Goal: Information Seeking & Learning: Learn about a topic

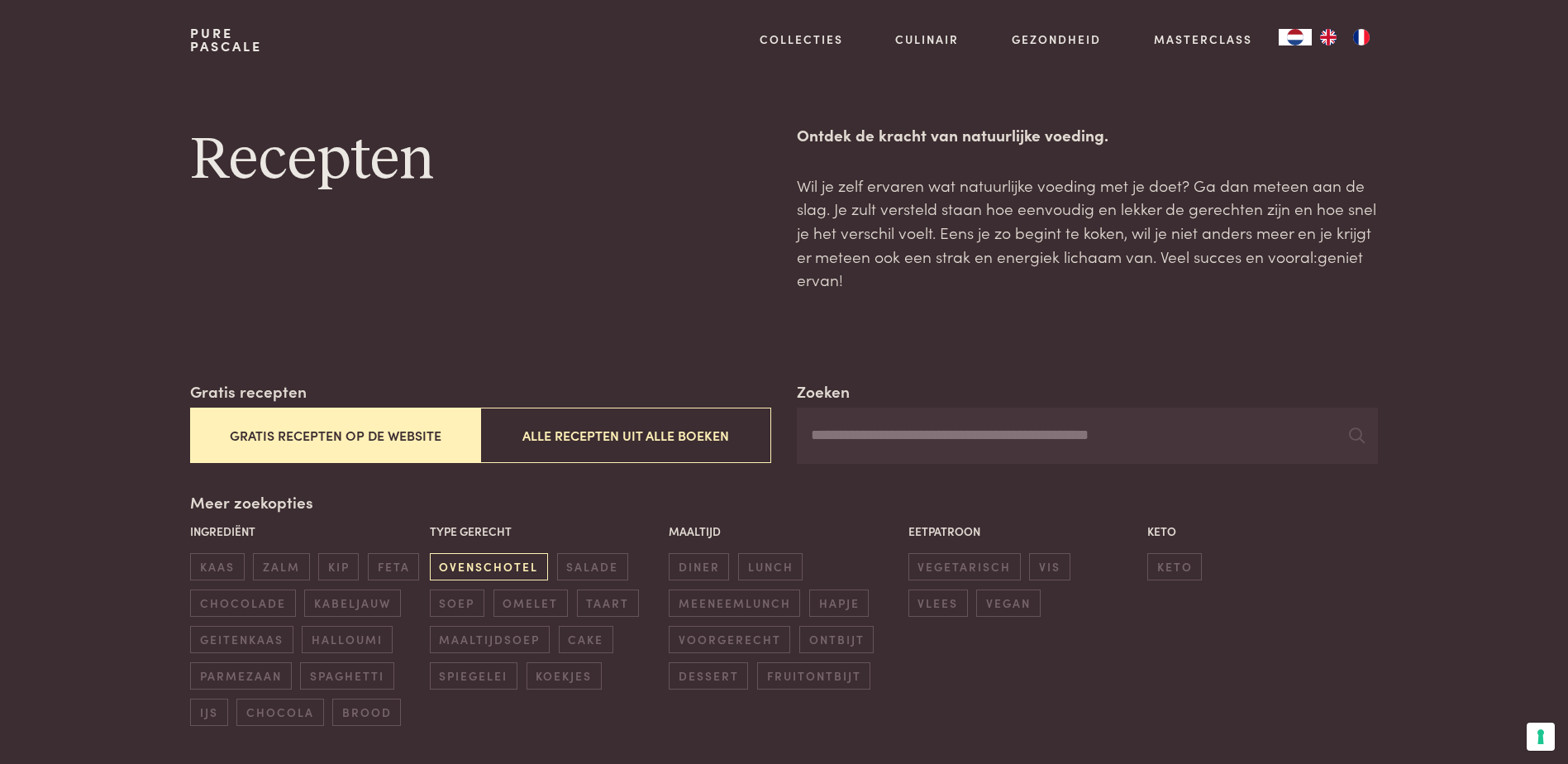
click at [515, 573] on span "ovenschotel" at bounding box center [490, 567] width 119 height 28
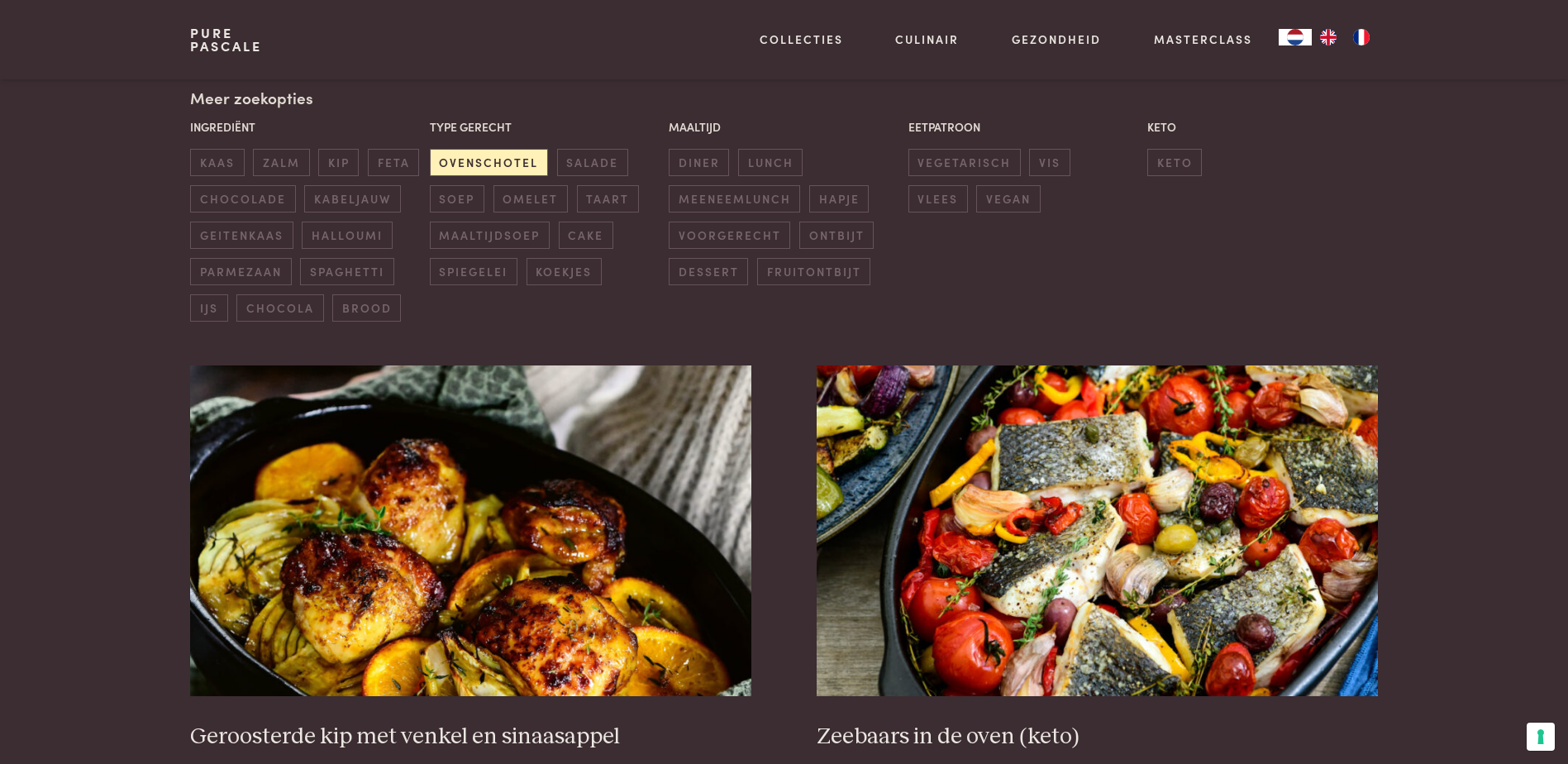
scroll to position [379, 0]
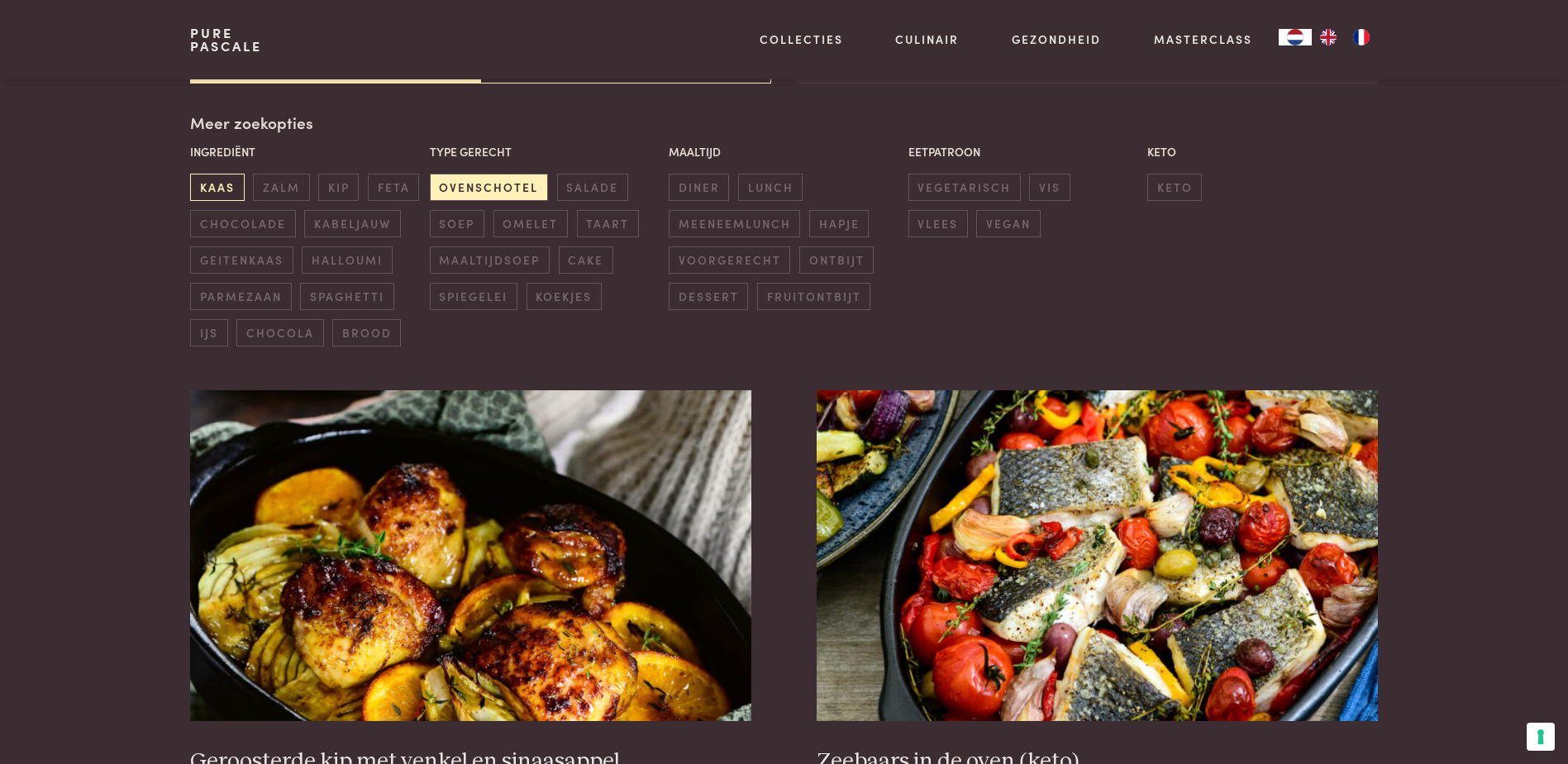
click at [214, 186] on span "kaas" at bounding box center [217, 187] width 53 height 28
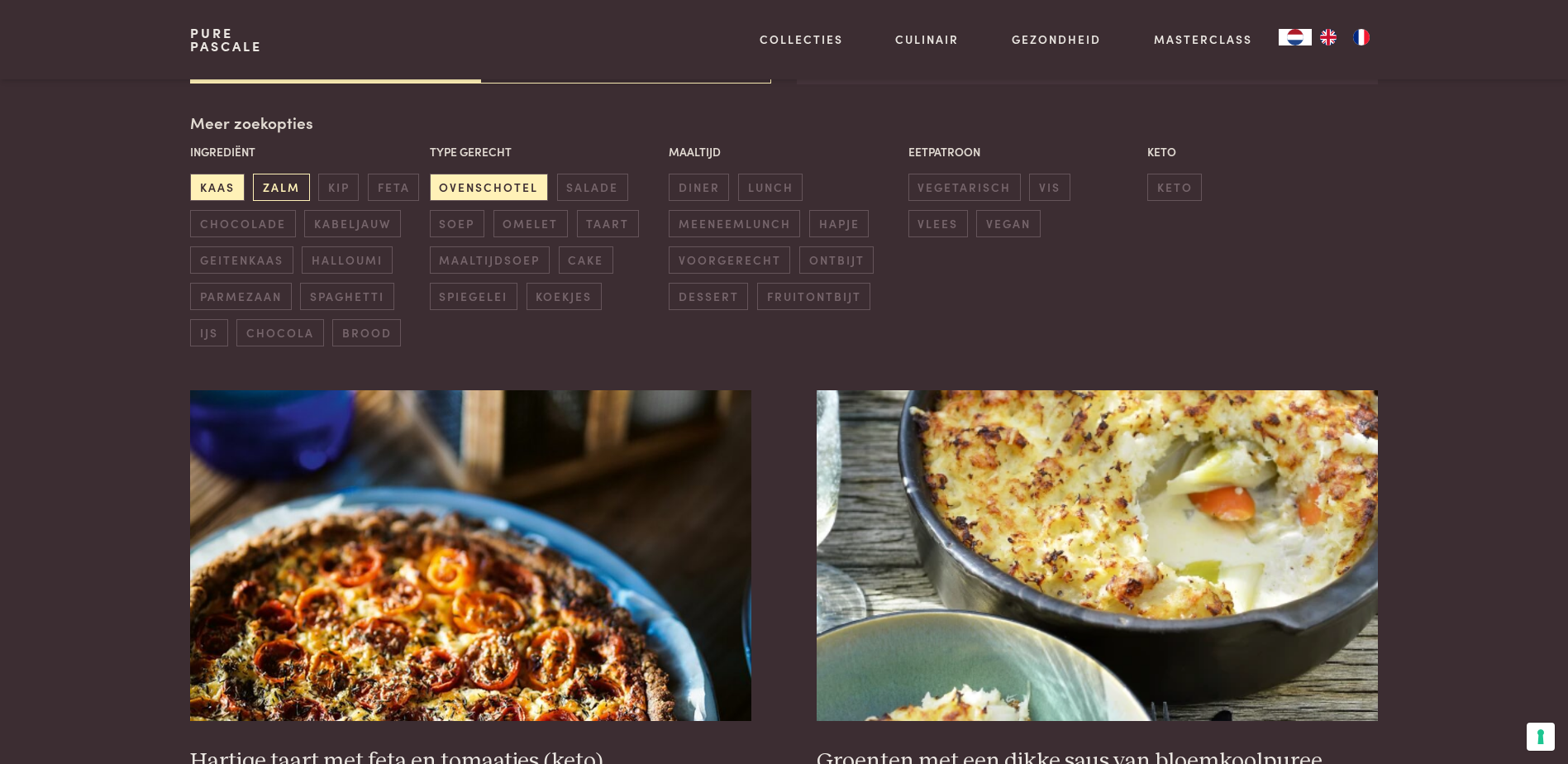
click at [271, 184] on span "zalm" at bounding box center [281, 187] width 56 height 28
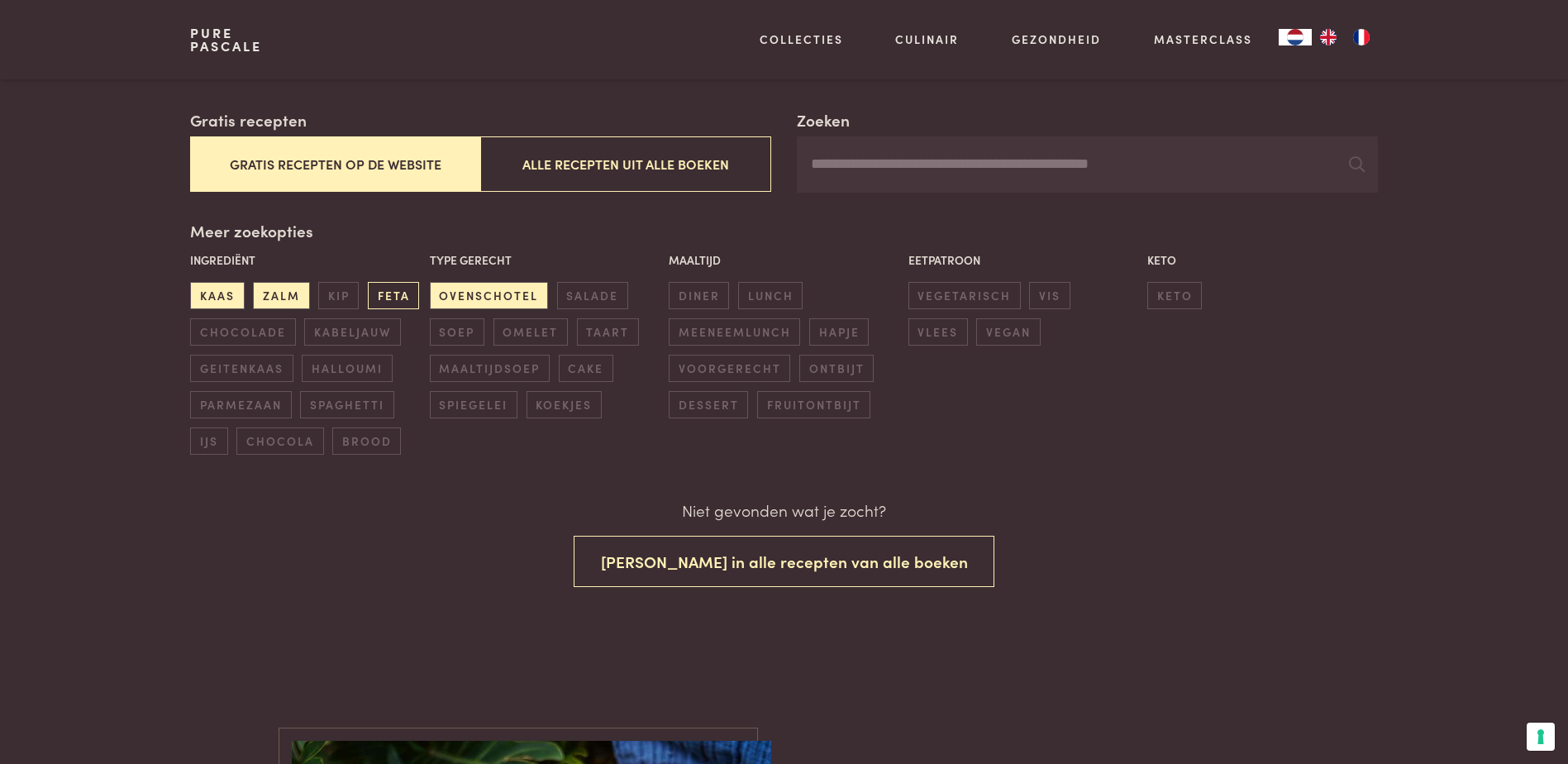
scroll to position [271, 0]
click at [393, 291] on span "feta" at bounding box center [393, 296] width 51 height 28
click at [340, 339] on span "kabeljauw" at bounding box center [352, 333] width 96 height 28
click at [250, 371] on span "geitenkaas" at bounding box center [241, 369] width 103 height 28
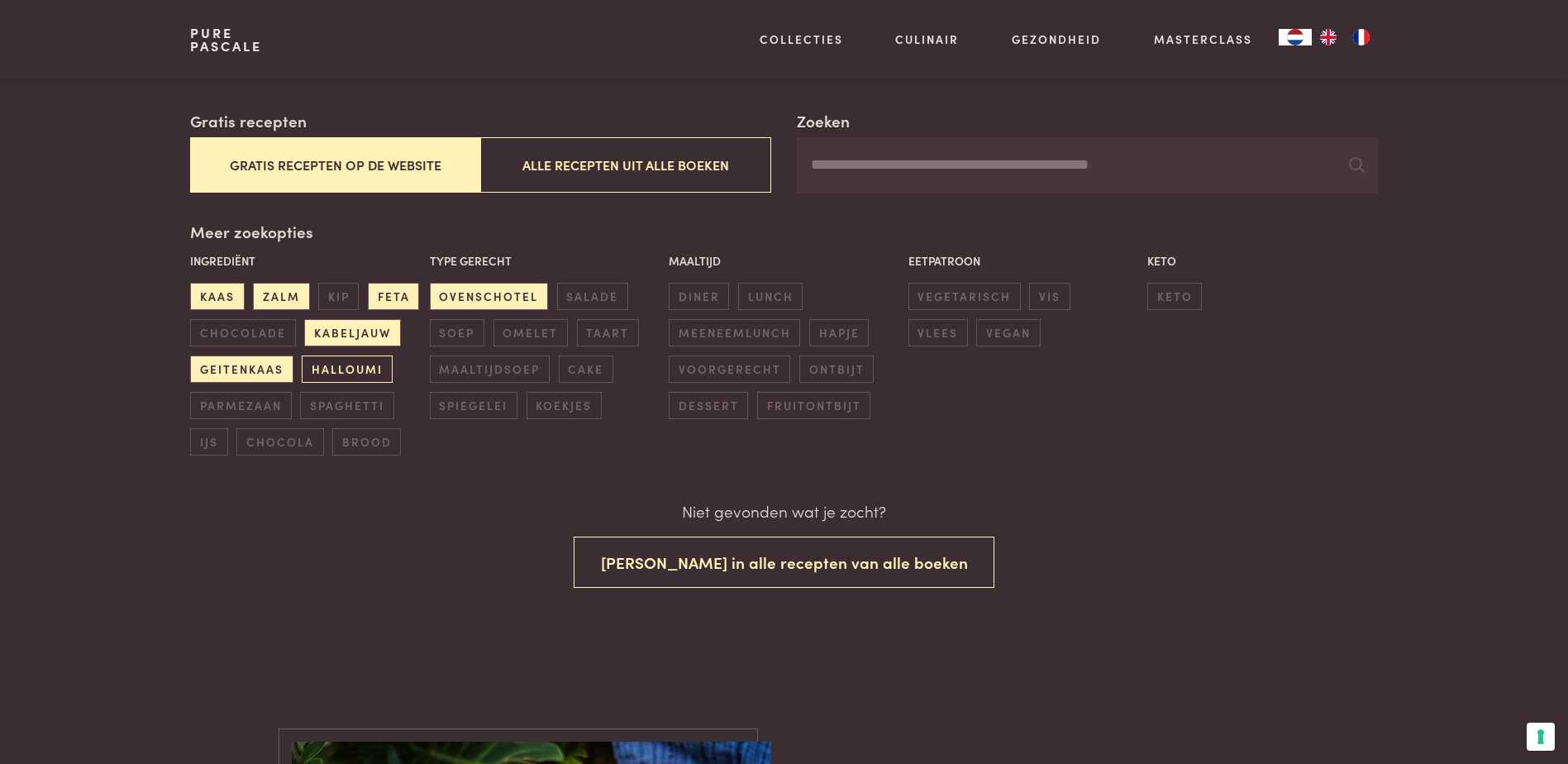
click at [358, 364] on span "halloumi" at bounding box center [347, 369] width 90 height 28
click at [332, 410] on span "spaghetti" at bounding box center [347, 405] width 94 height 28
click at [251, 401] on span "parmezaan" at bounding box center [241, 405] width 101 height 28
click at [360, 445] on span "brood" at bounding box center [367, 442] width 69 height 28
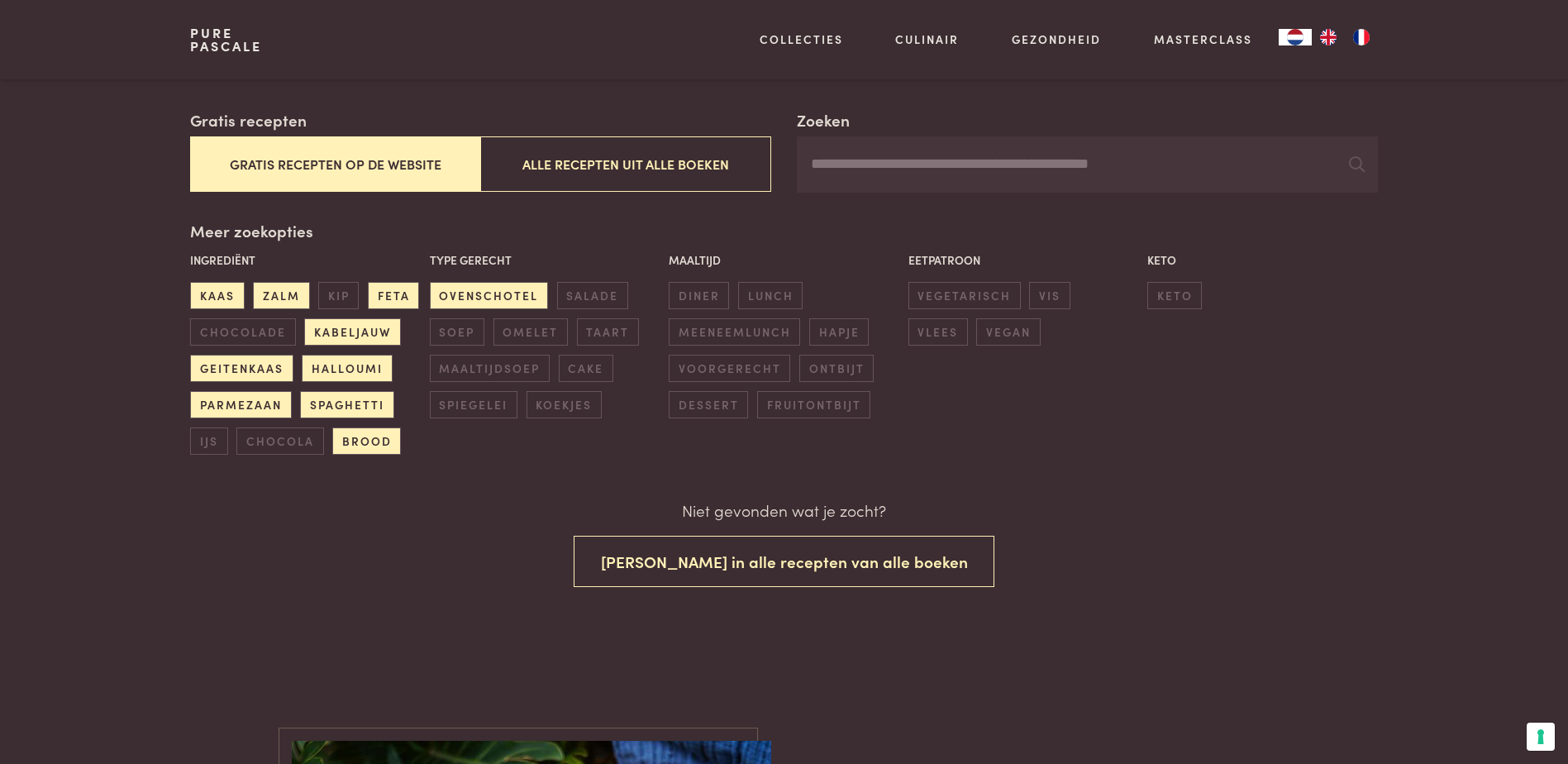
scroll to position [271, 0]
click at [701, 289] on span "diner" at bounding box center [699, 296] width 60 height 28
drag, startPoint x: 959, startPoint y: 293, endPoint x: 986, endPoint y: 289, distance: 27.3
click at [962, 293] on span "vegetarisch" at bounding box center [965, 296] width 113 height 28
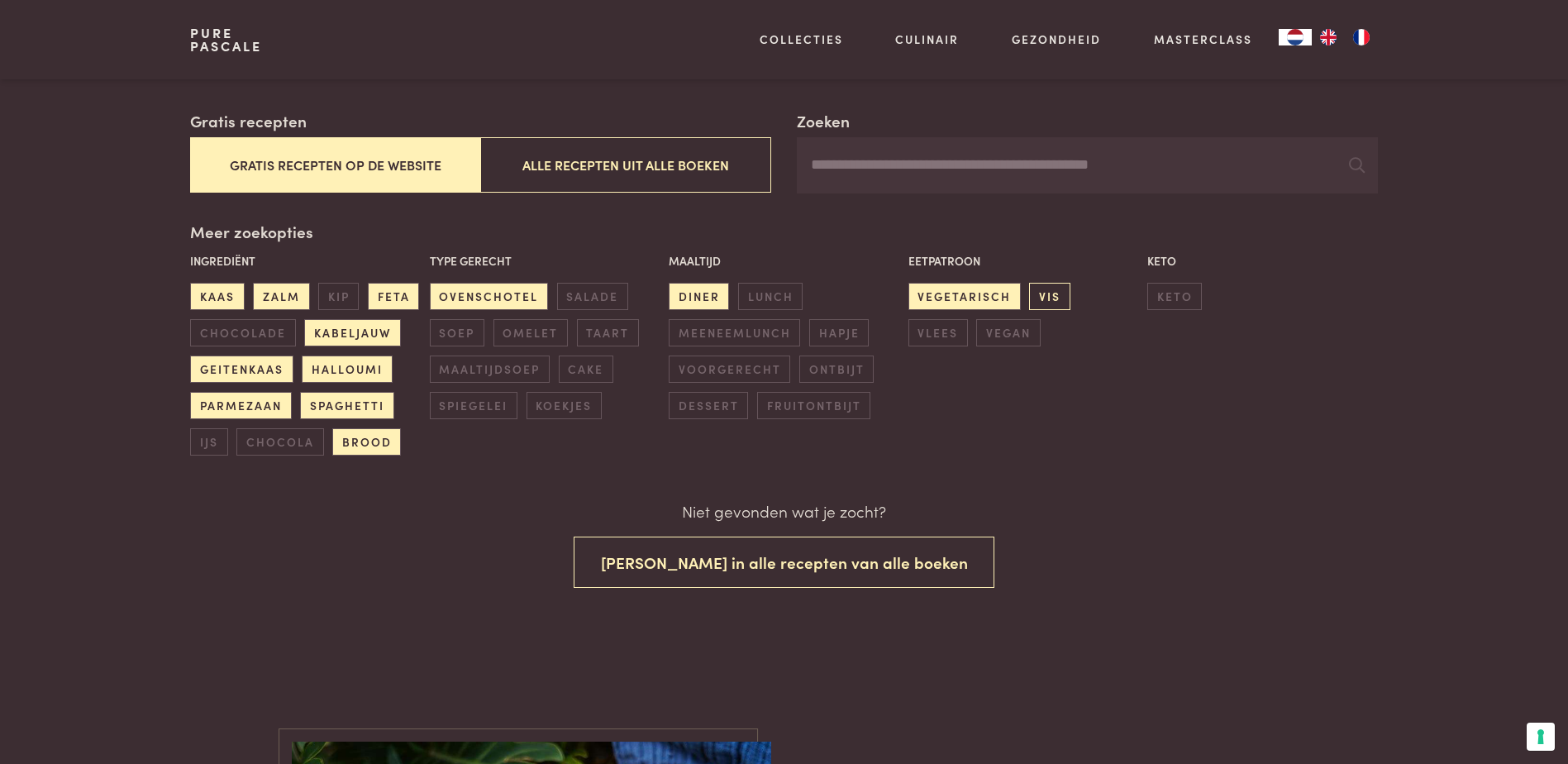
click at [1053, 293] on span "vis" at bounding box center [1049, 296] width 40 height 28
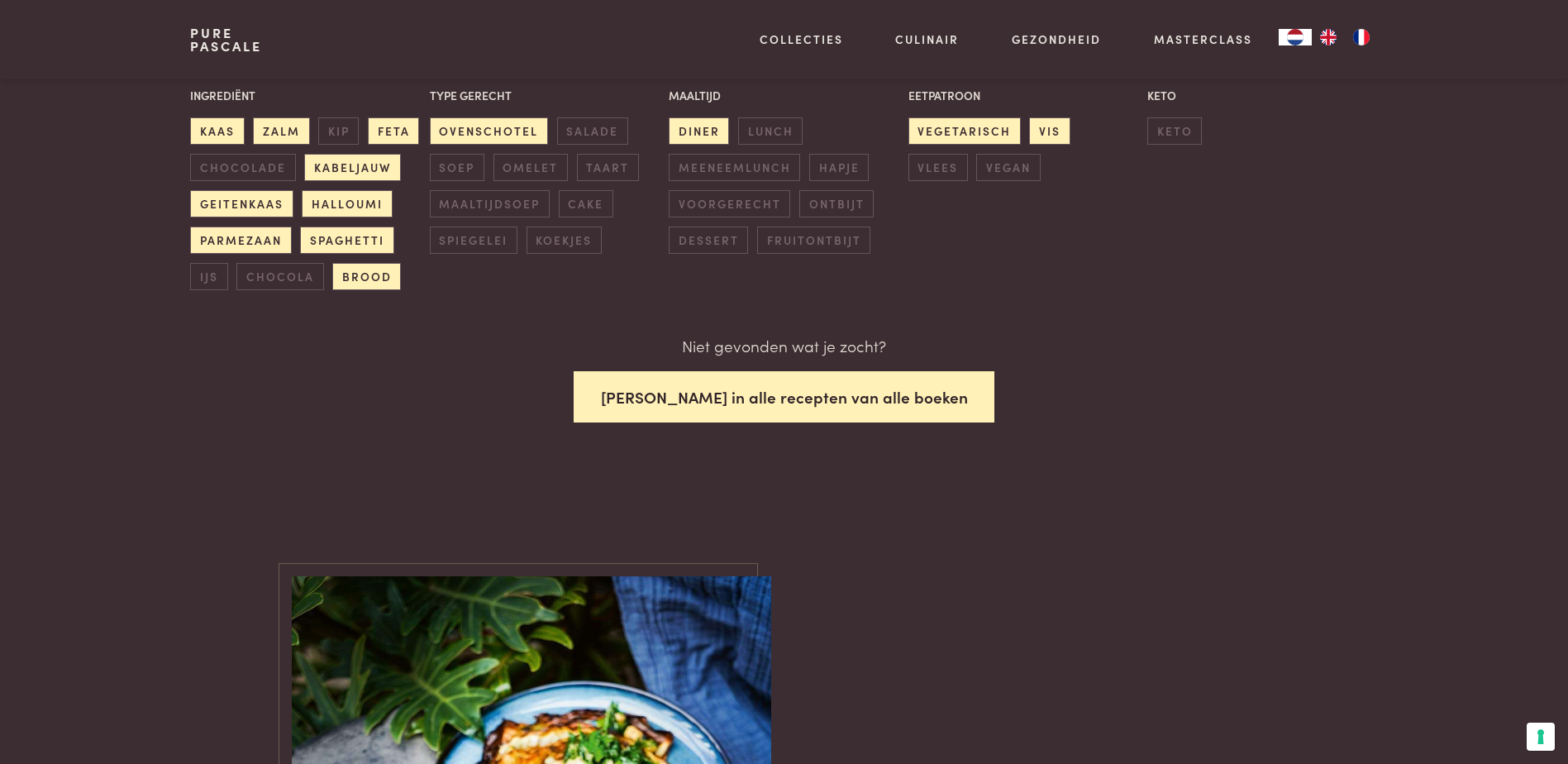
click at [707, 396] on button "Zoek in alle recepten van alle boeken" at bounding box center [784, 397] width 422 height 52
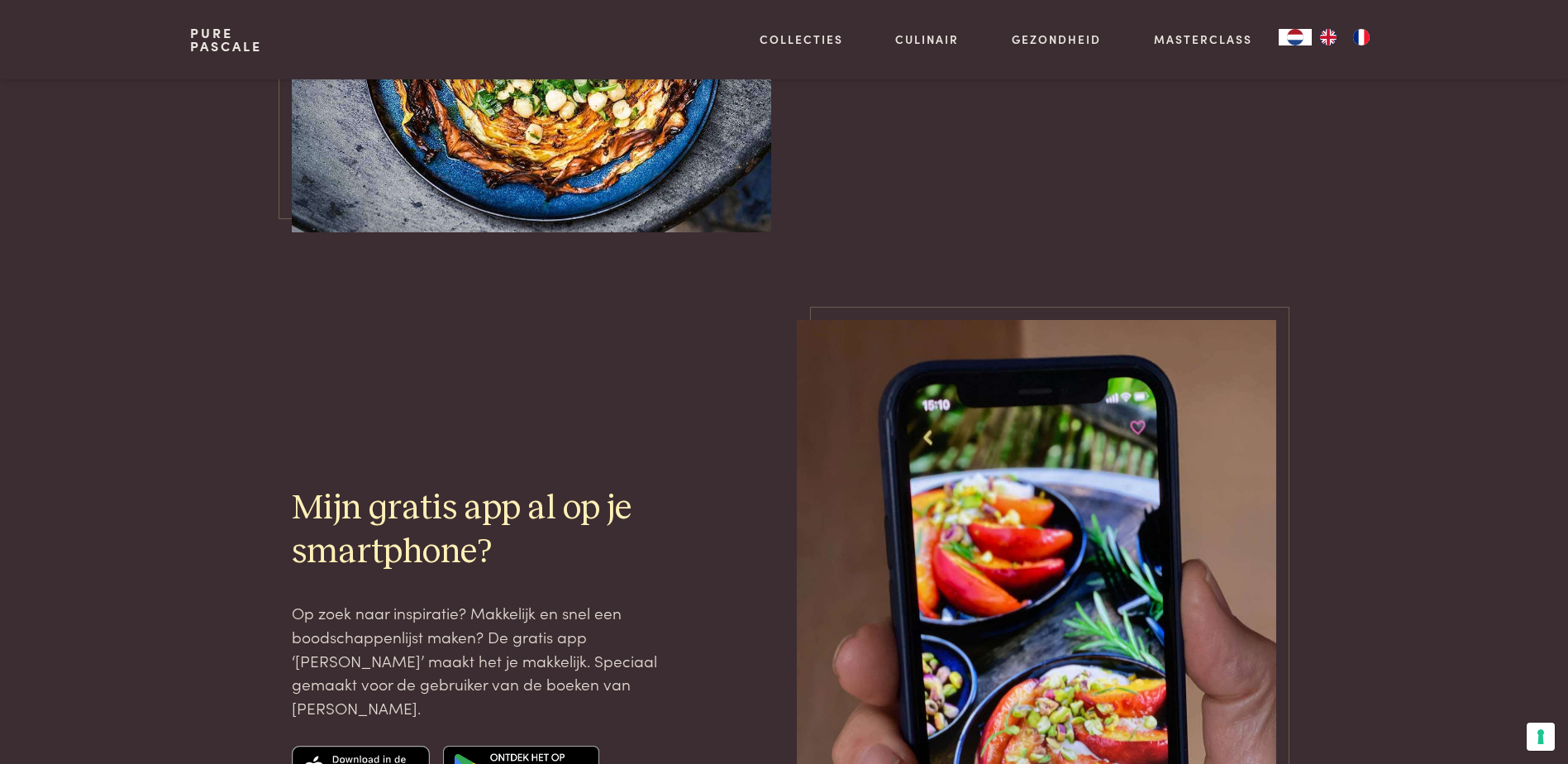
scroll to position [1284, 0]
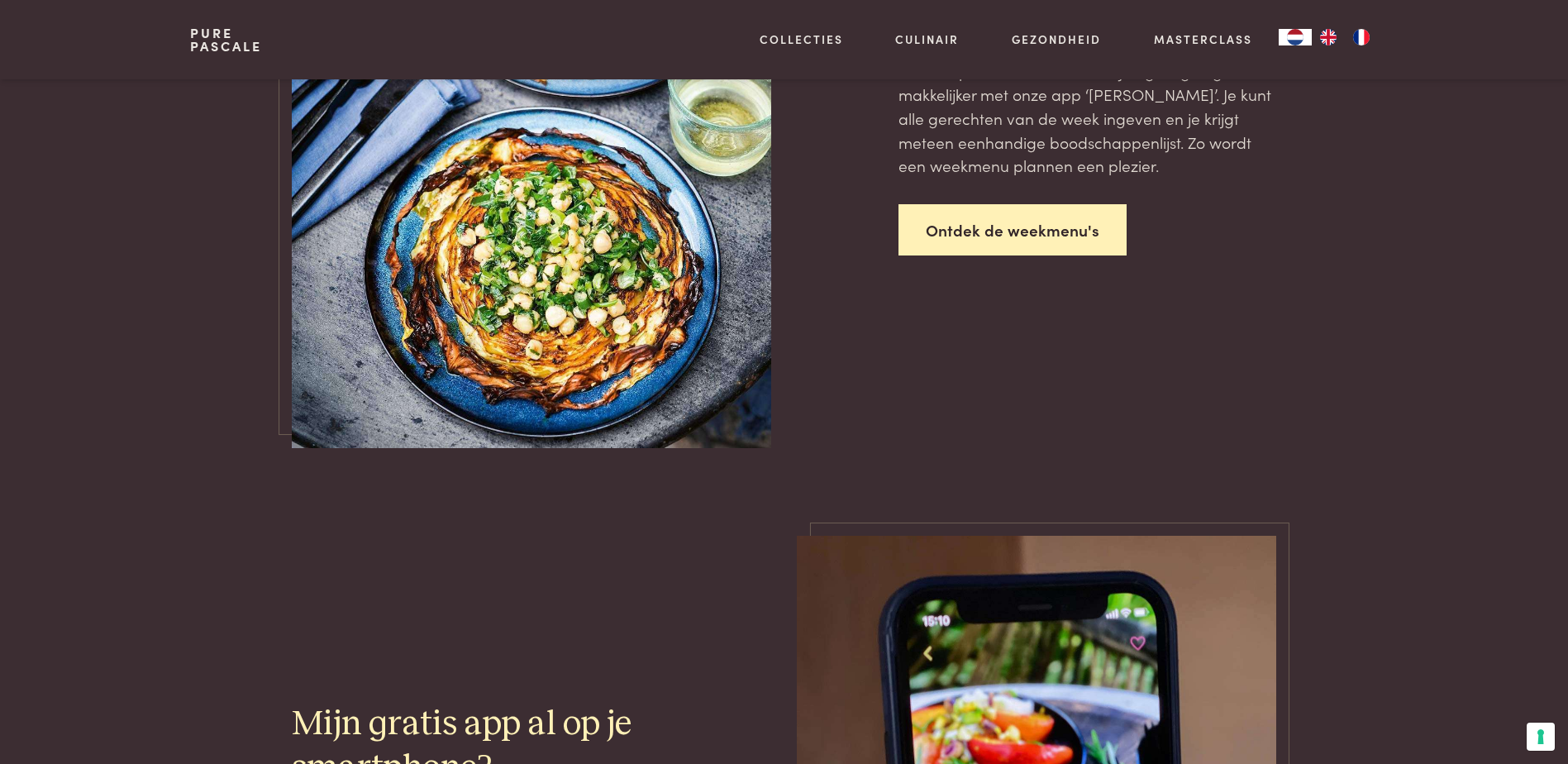
click at [959, 237] on link "Ontdek de weekmenu's" at bounding box center [1012, 230] width 228 height 52
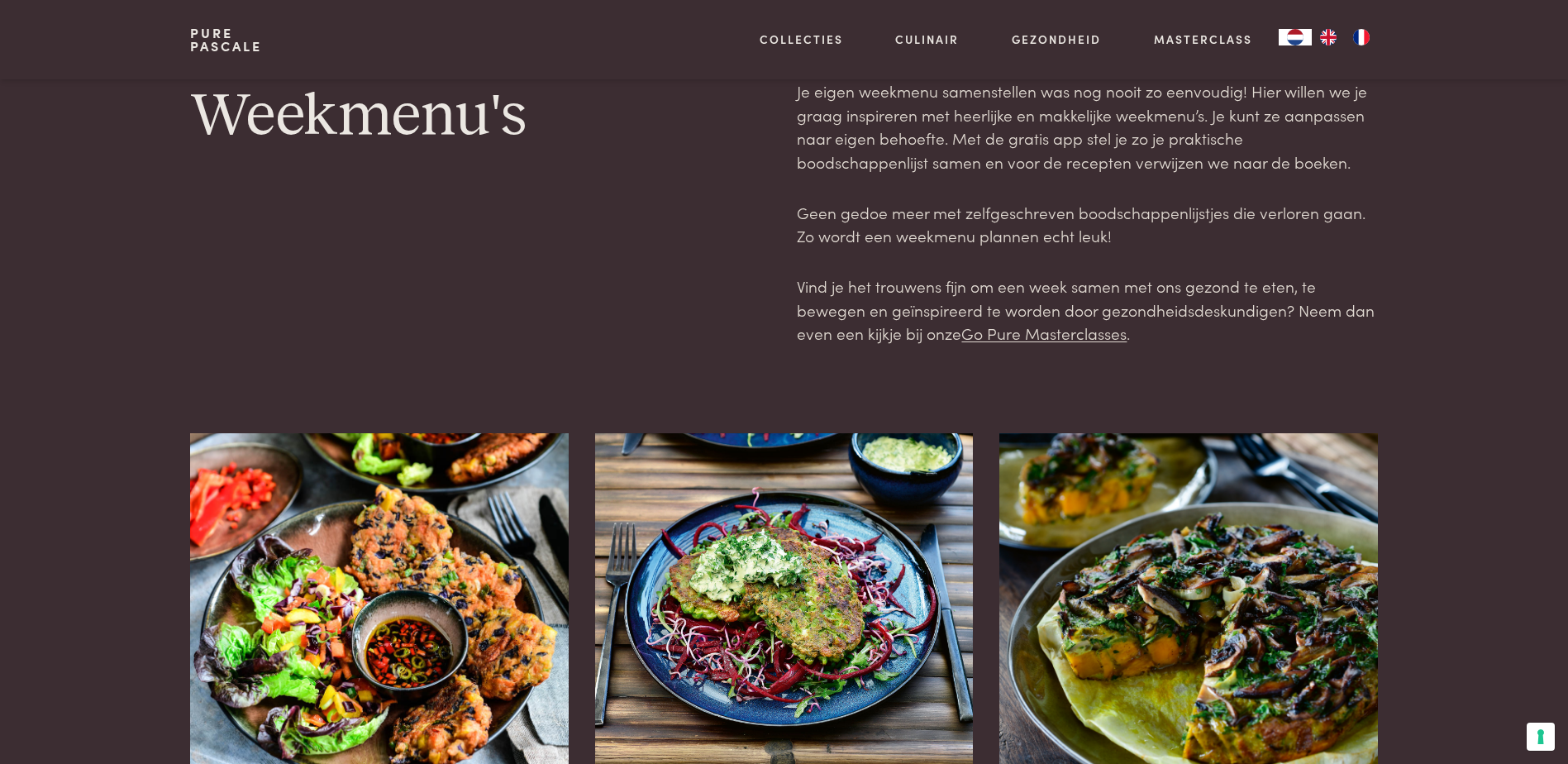
scroll to position [331, 0]
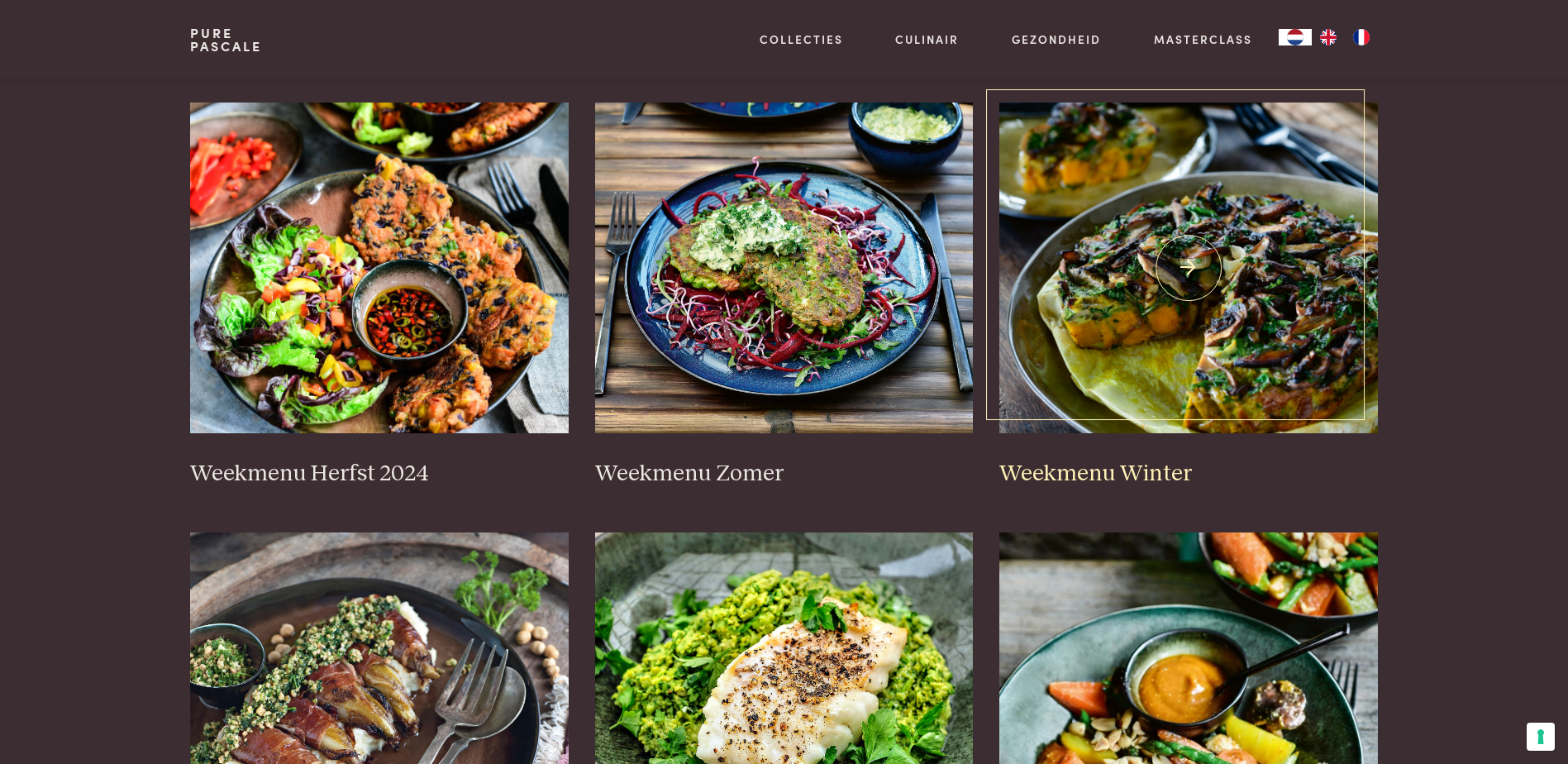
click at [1104, 481] on h3 "Weekmenu Winter" at bounding box center [1189, 474] width 378 height 29
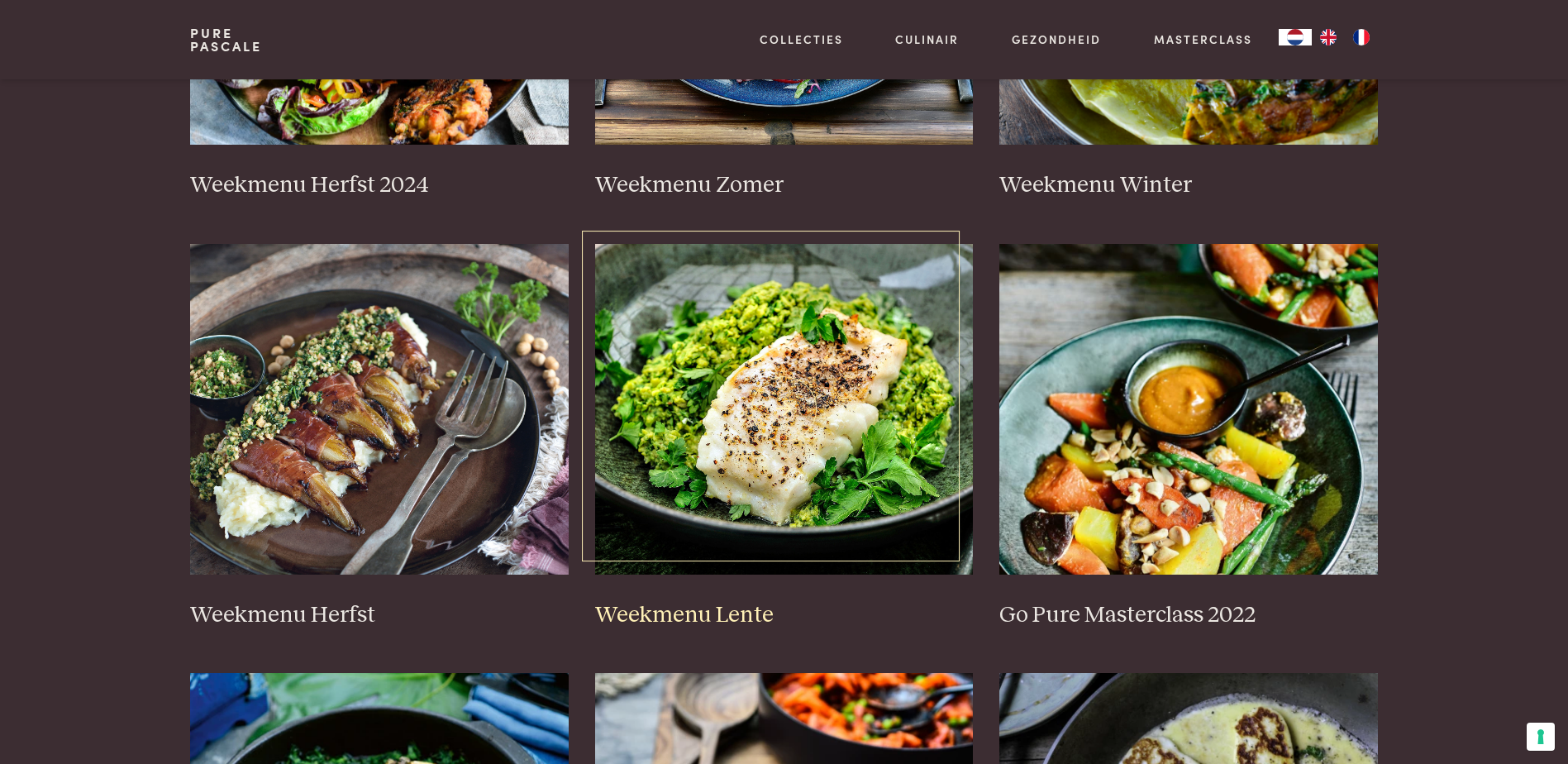
scroll to position [662, 0]
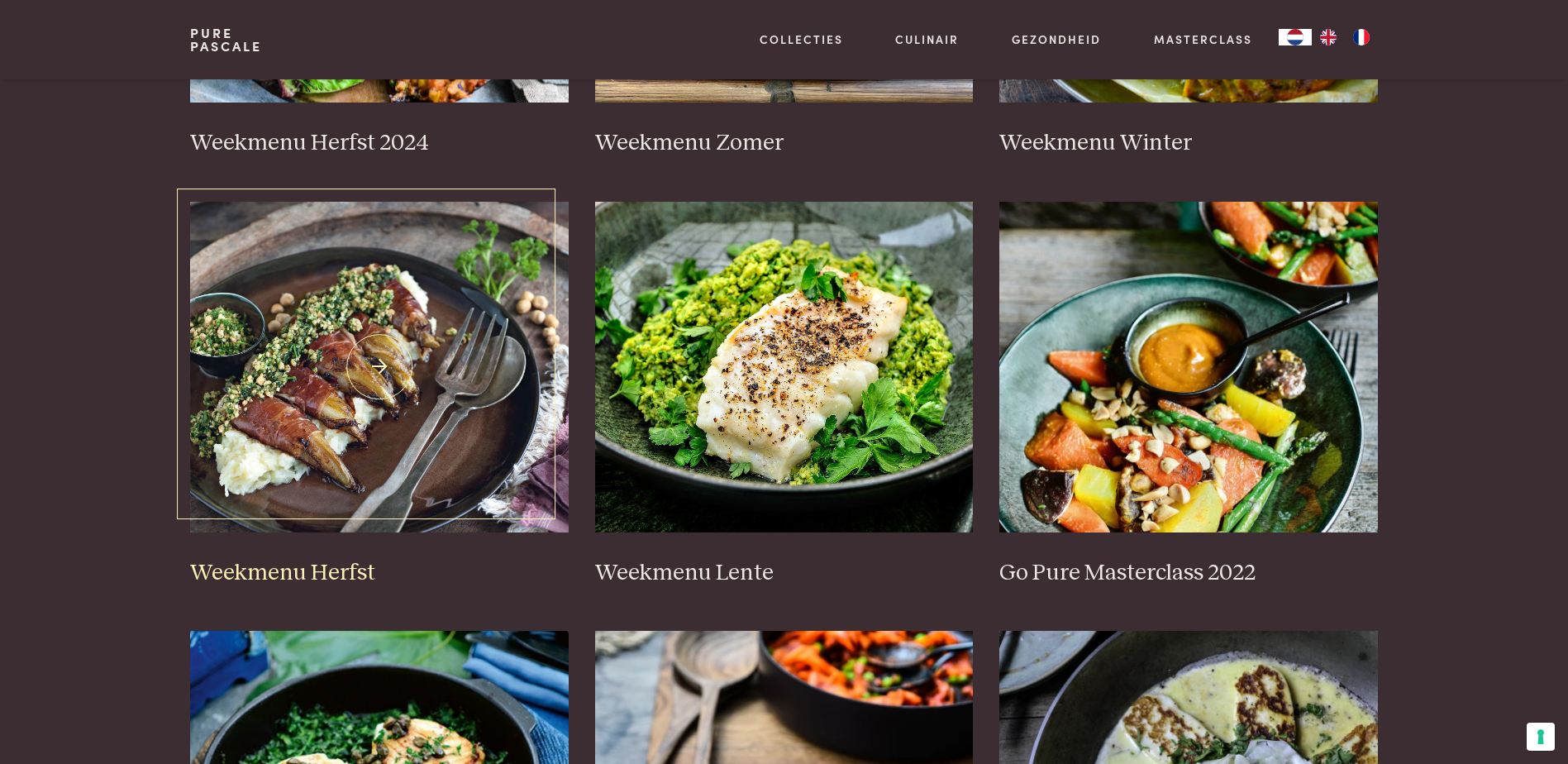
click at [331, 567] on h3 "Weekmenu Herfst" at bounding box center [379, 573] width 378 height 29
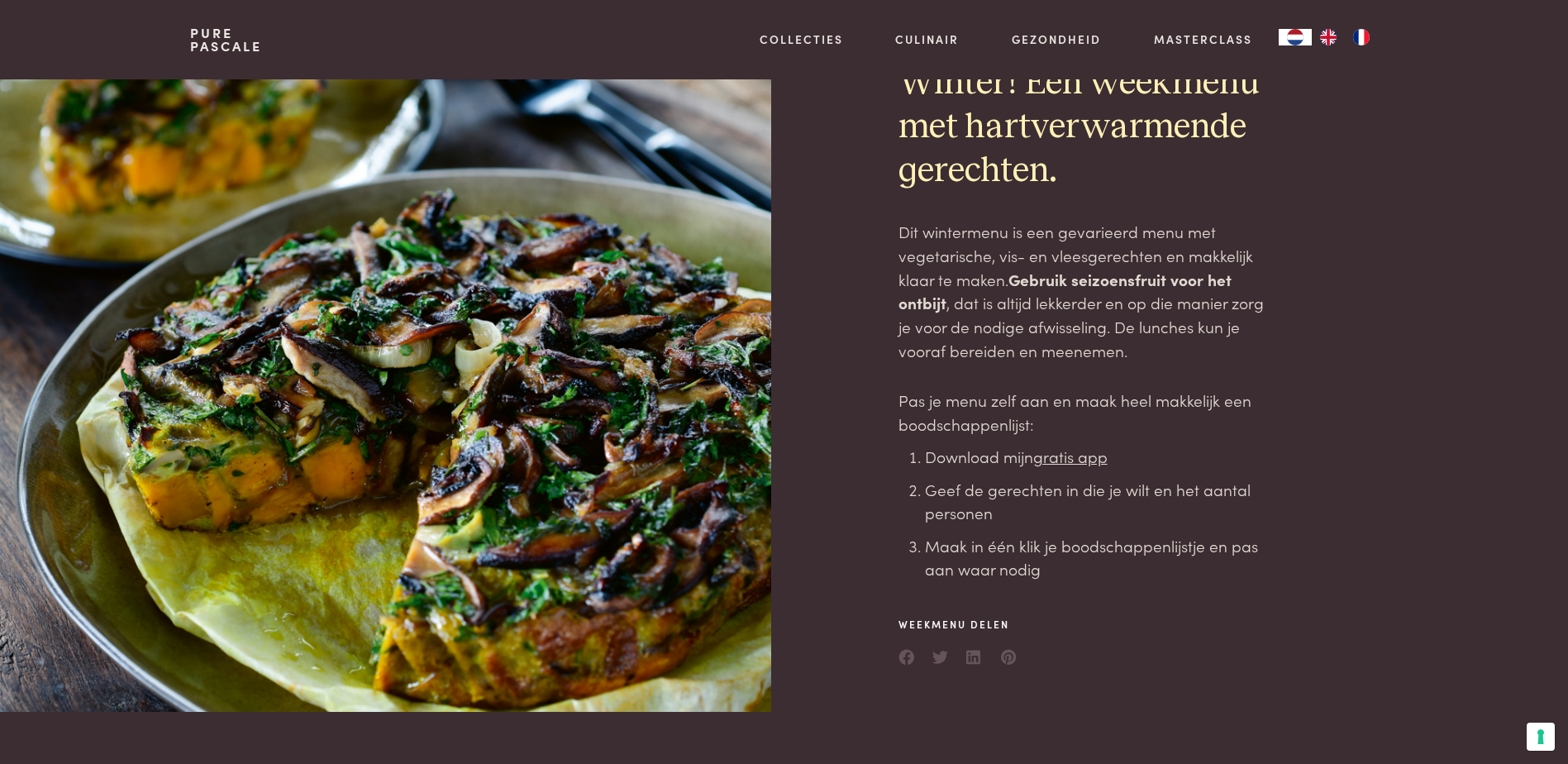
scroll to position [248, 0]
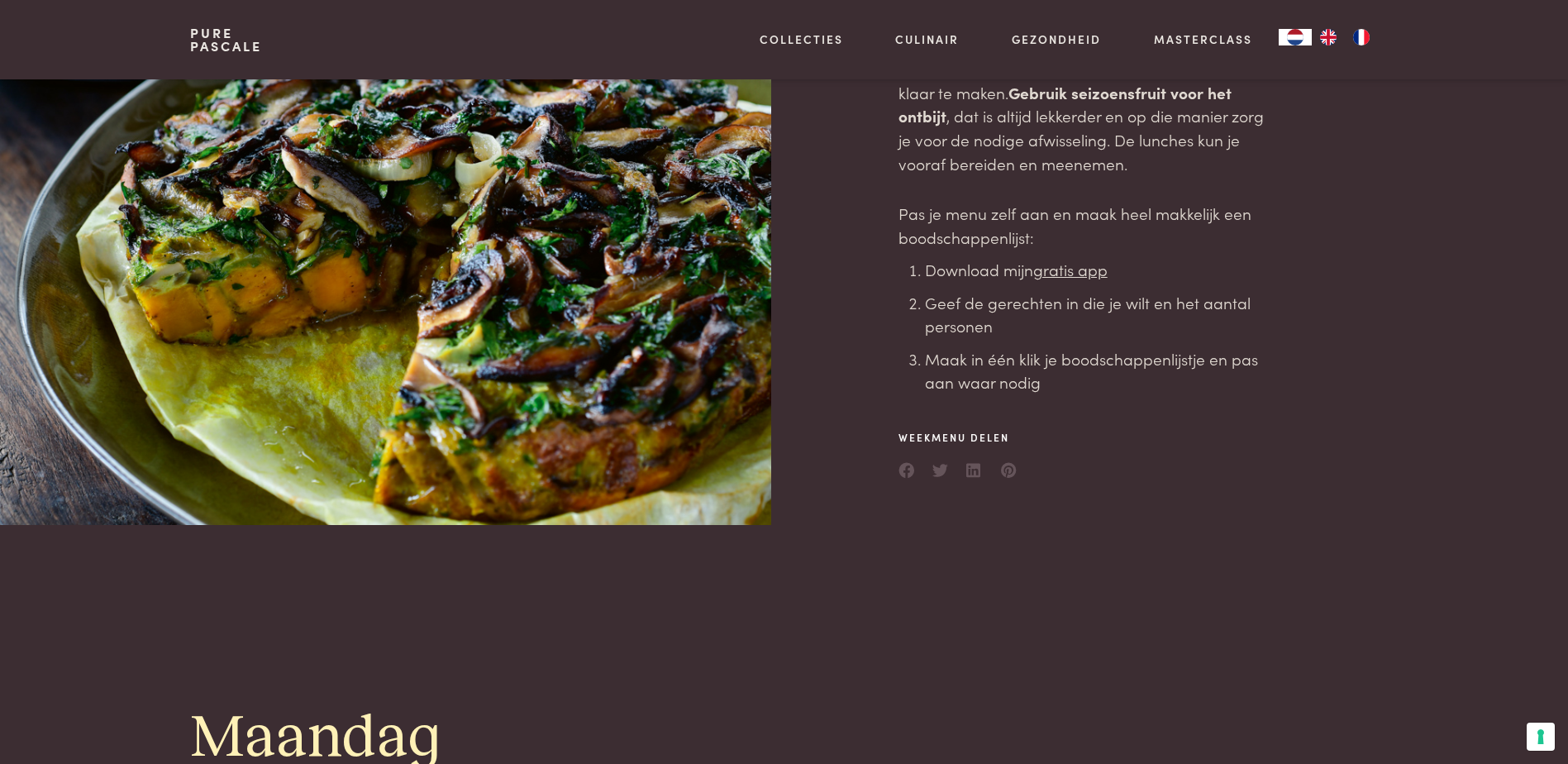
click at [1088, 275] on u "gratis app" at bounding box center [1070, 269] width 74 height 23
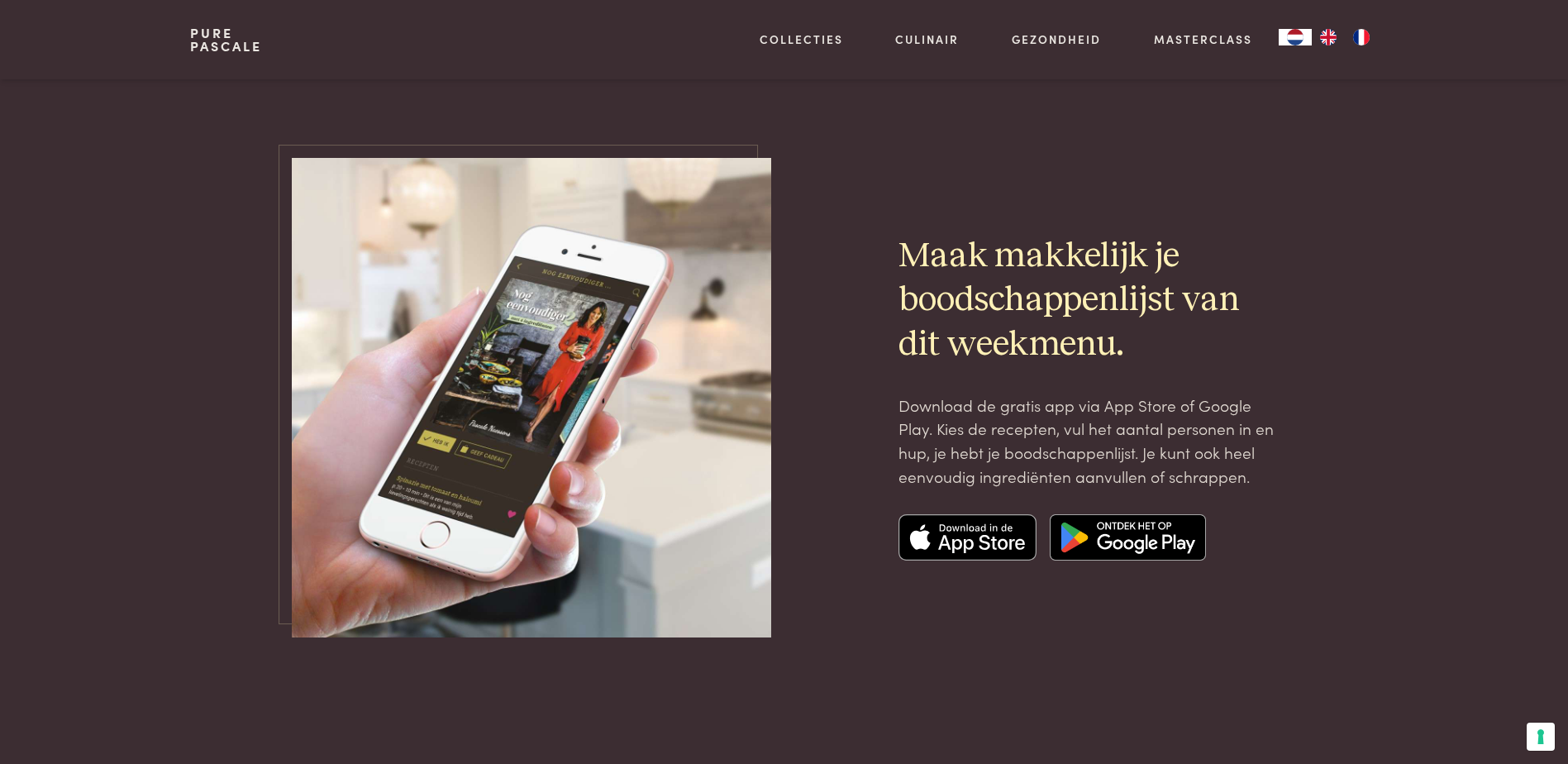
scroll to position [5708, 0]
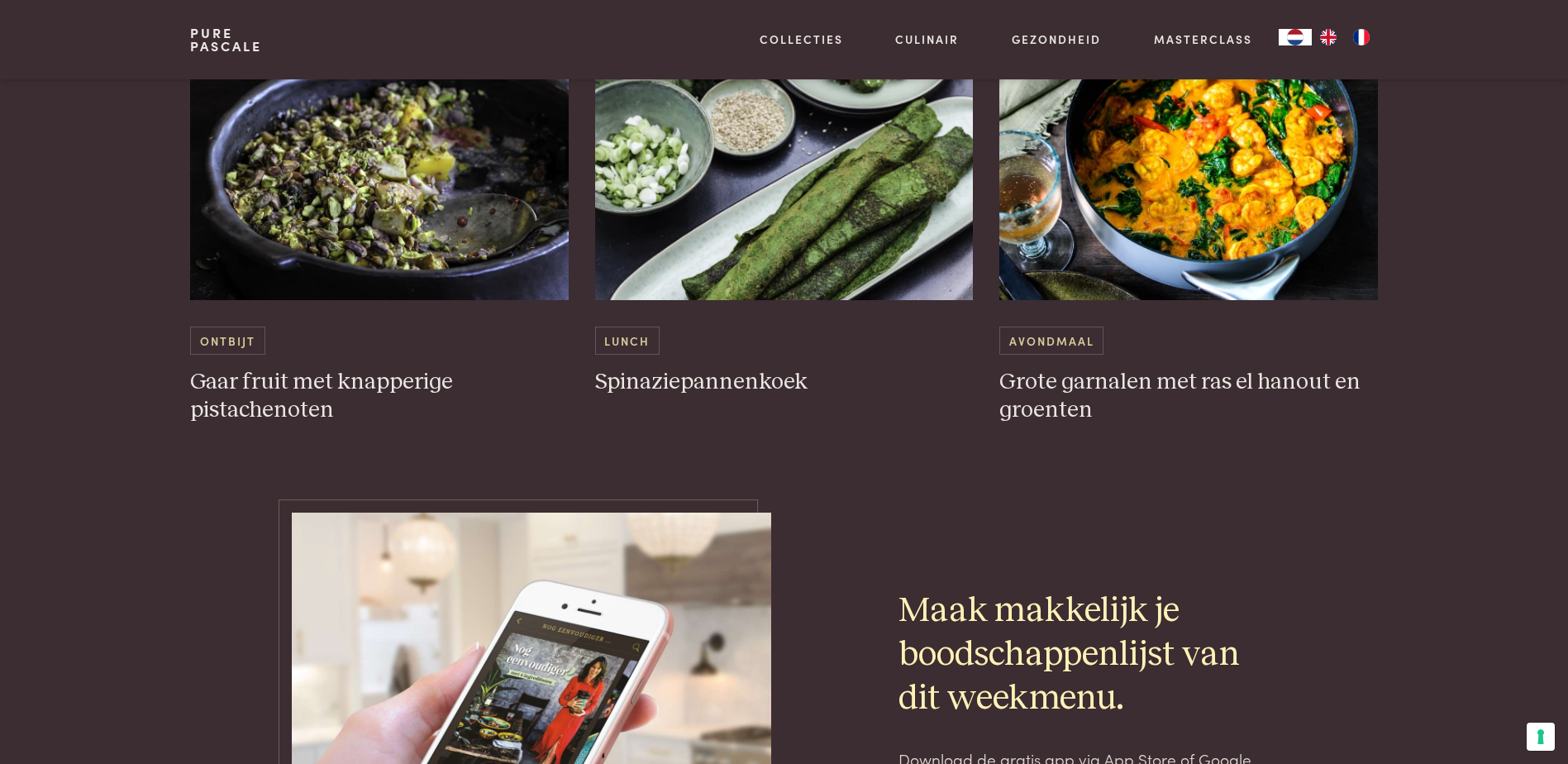
scroll to position [5046, 0]
